Goal: Navigation & Orientation: Find specific page/section

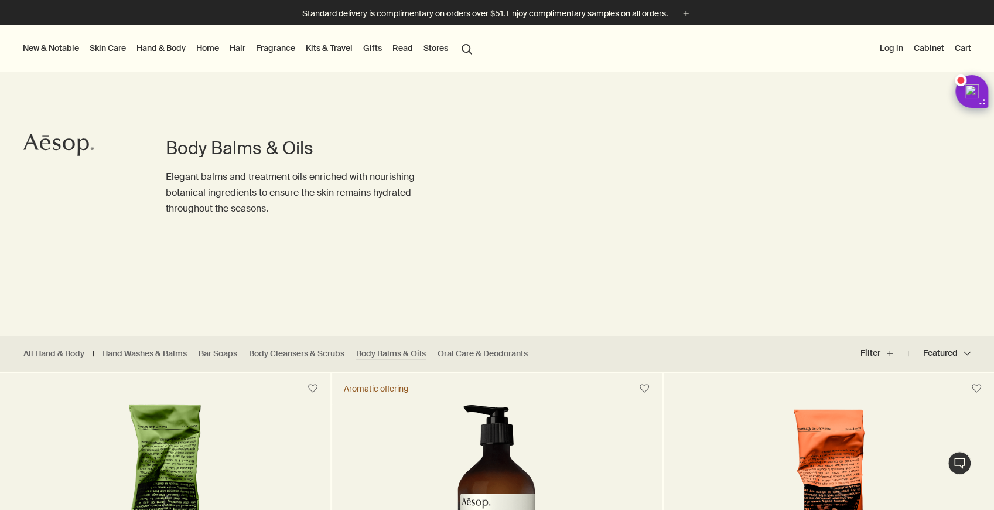
click at [149, 50] on link "Hand & Body" at bounding box center [161, 47] width 54 height 15
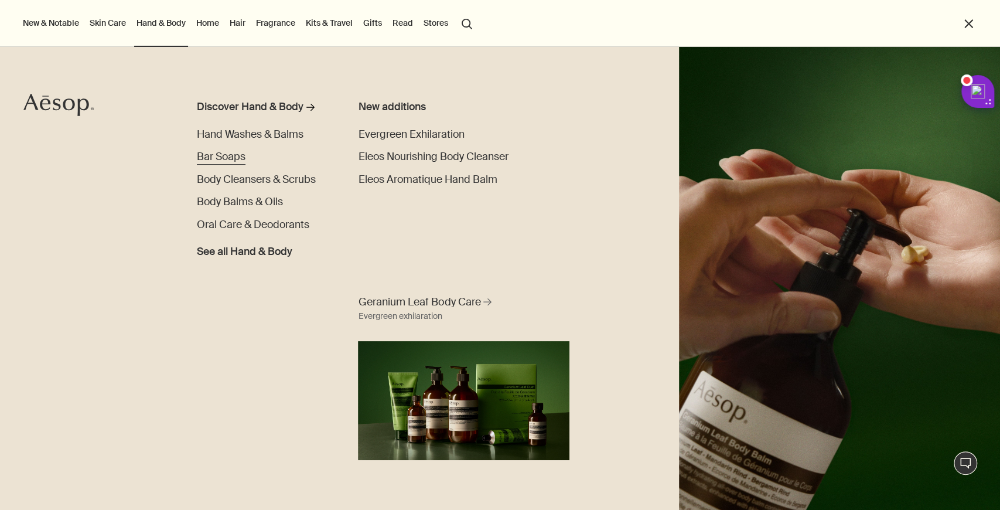
click at [244, 157] on span "Bar Soaps" at bounding box center [221, 156] width 49 height 13
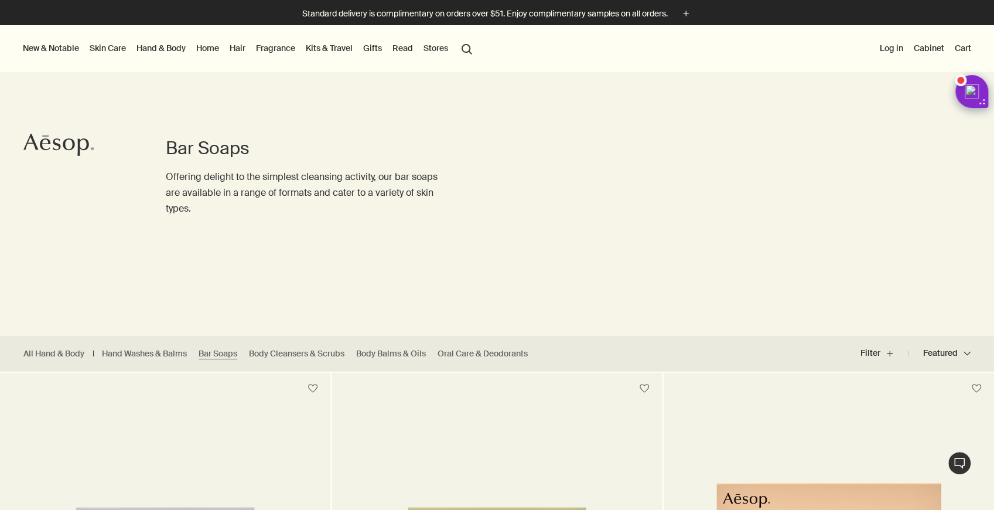
click at [155, 49] on link "Hand & Body" at bounding box center [161, 47] width 54 height 15
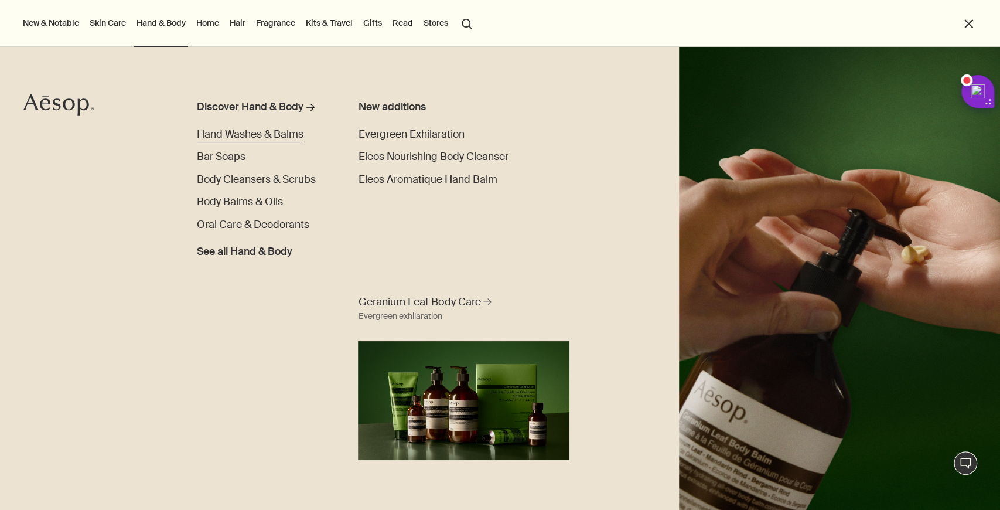
click at [237, 132] on span "Hand Washes & Balms" at bounding box center [250, 134] width 107 height 13
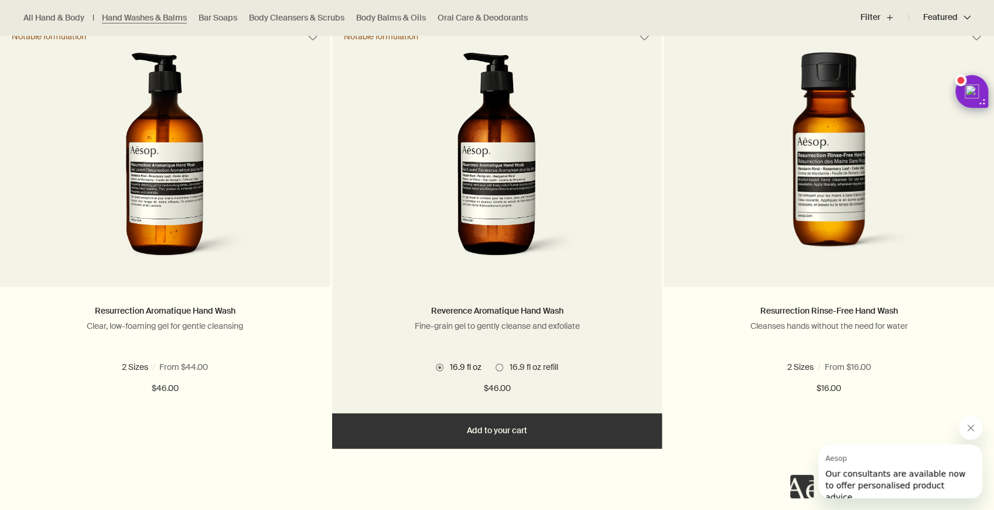
click at [499, 367] on span at bounding box center [500, 367] width 8 height 8
click at [444, 368] on span "16.9 fl oz" at bounding box center [463, 367] width 38 height 11
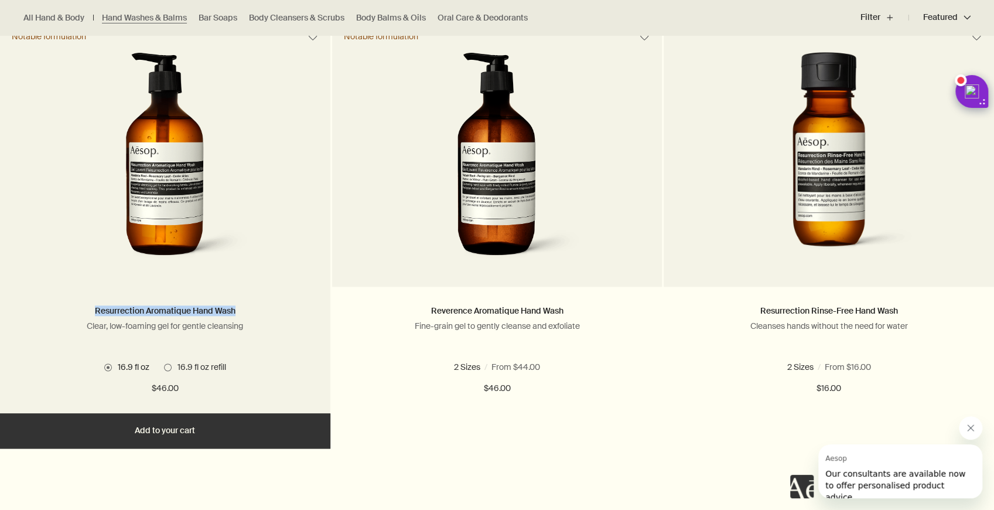
drag, startPoint x: 240, startPoint y: 311, endPoint x: 81, endPoint y: 305, distance: 158.9
click at [81, 305] on h2 "Resurrection Aromatique Hand Wash" at bounding box center [165, 311] width 295 height 14
copy link "Resurrection Aromatique Hand Wash"
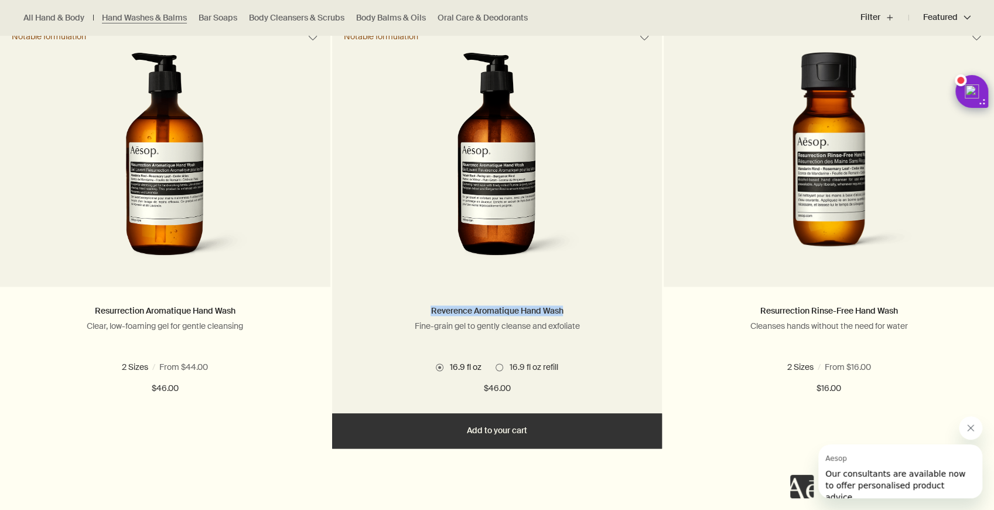
drag, startPoint x: 567, startPoint y: 311, endPoint x: 431, endPoint y: 314, distance: 136.6
click at [431, 314] on h2 "Reverence Aromatique Hand Wash" at bounding box center [497, 311] width 295 height 14
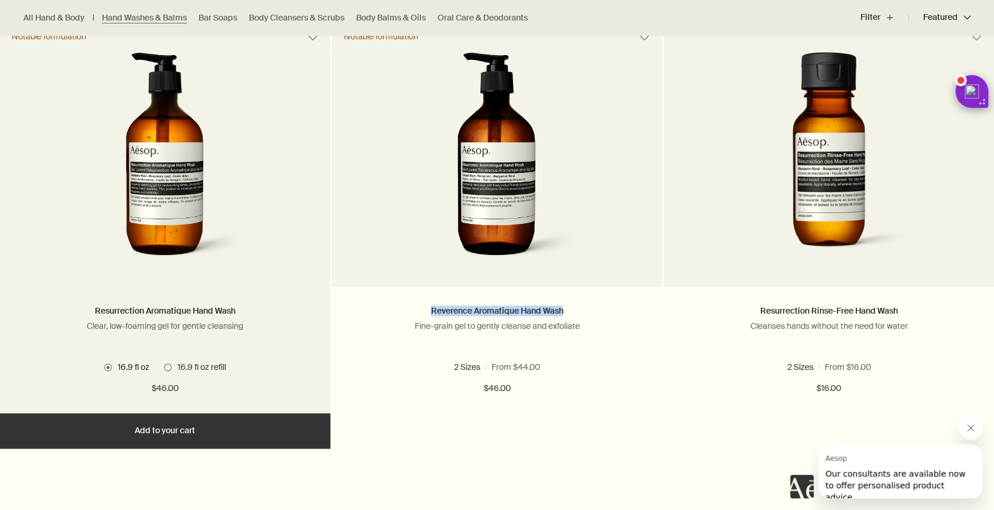
copy link "Reverence Aromatique Hand Wash"
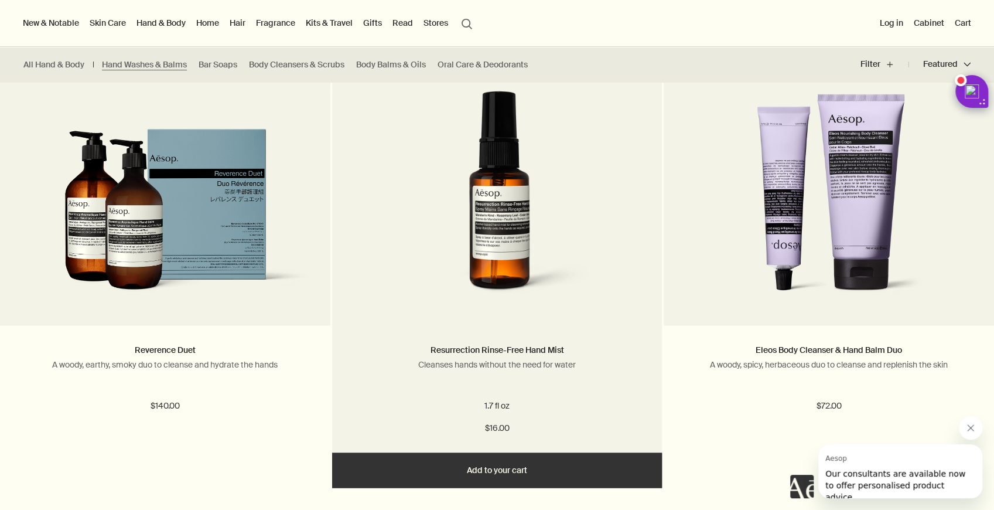
scroll to position [716, 0]
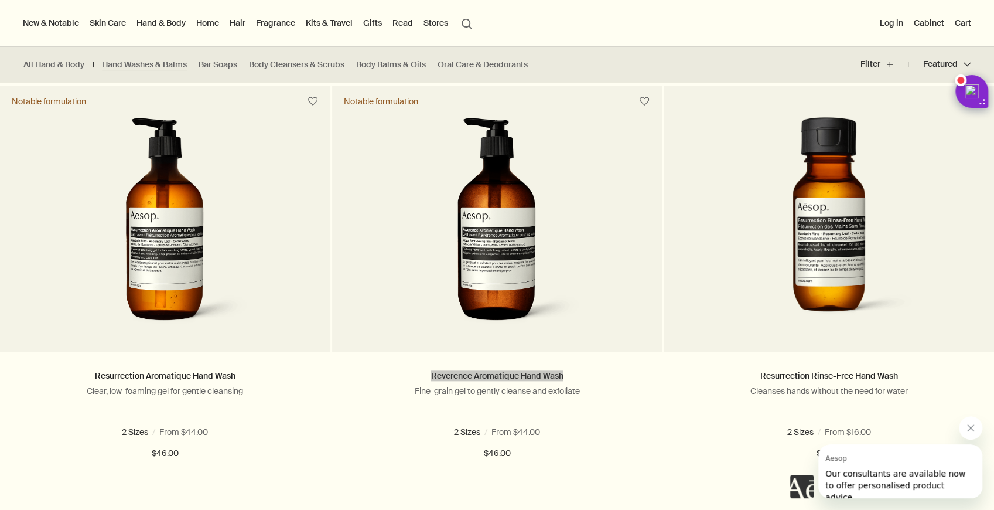
click at [973, 428] on icon "关闭来自 Aesop 的消息" at bounding box center [970, 427] width 9 height 9
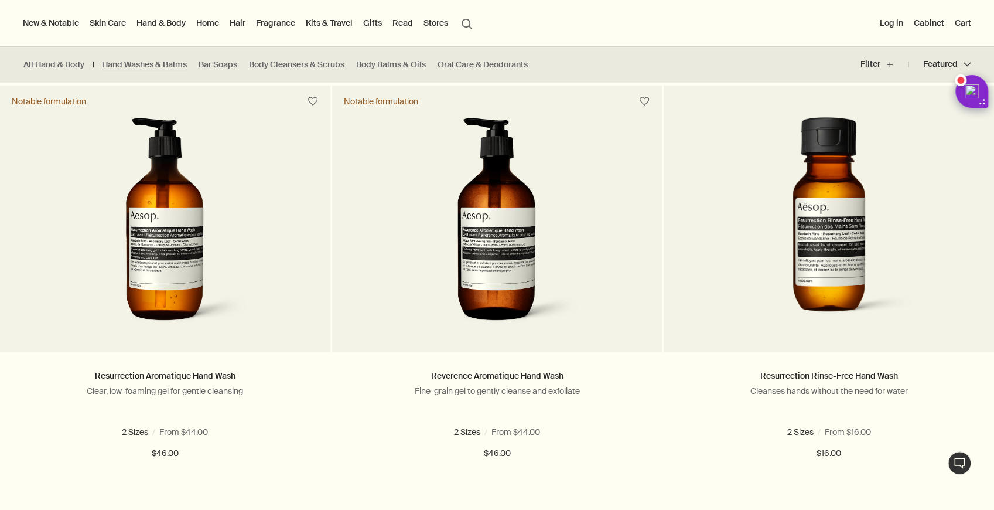
click at [543, 54] on ul "All Hand & Body Hand Washes & Balms Bar Soaps Body Cleansers & Scrubs Body Balm…" at bounding box center [278, 64] width 557 height 35
